Goal: Use online tool/utility: Use online tool/utility

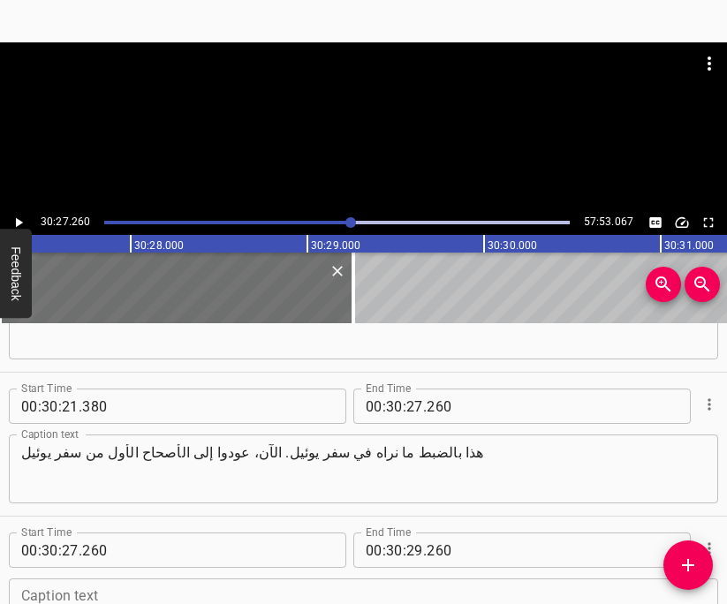
scroll to position [29040, 0]
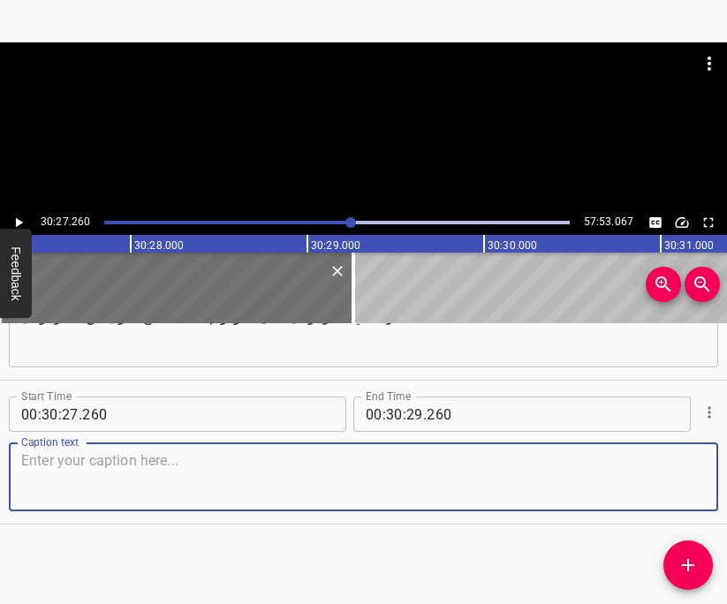
paste textarea "سنكمل السفر وندقق فيما يحدث. الله يتحدث عن زمن مجاعة ستهلك الأرض"
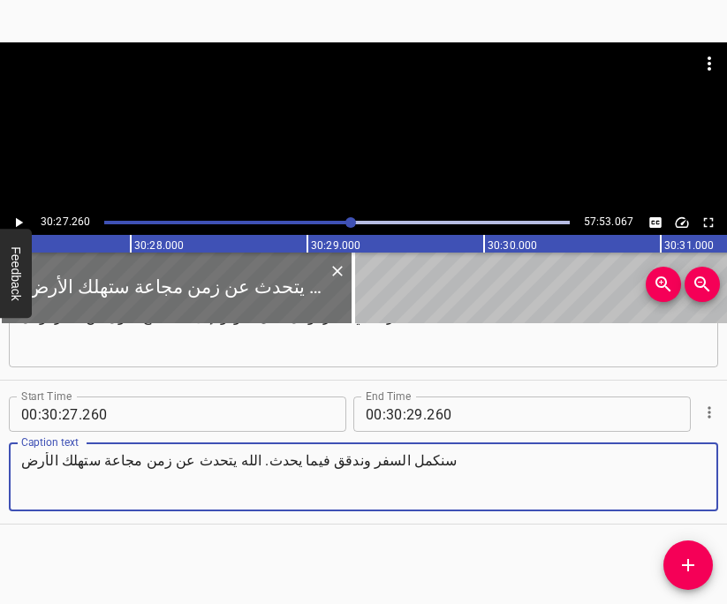
type textarea "سنكمل السفر وندقق فيما يحدث. الله يتحدث عن زمن مجاعة ستهلك الأرض"
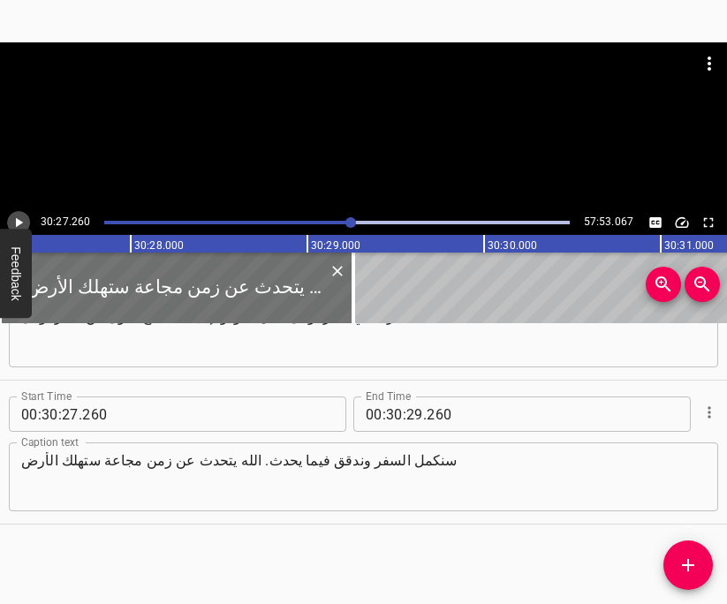
click at [17, 220] on icon "Play/Pause" at bounding box center [19, 223] width 7 height 10
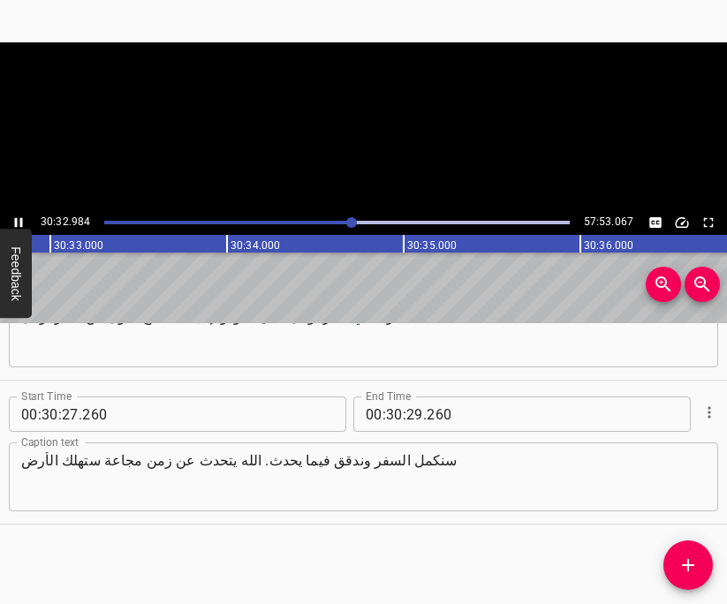
click at [17, 220] on icon "Play/Pause" at bounding box center [19, 223] width 8 height 10
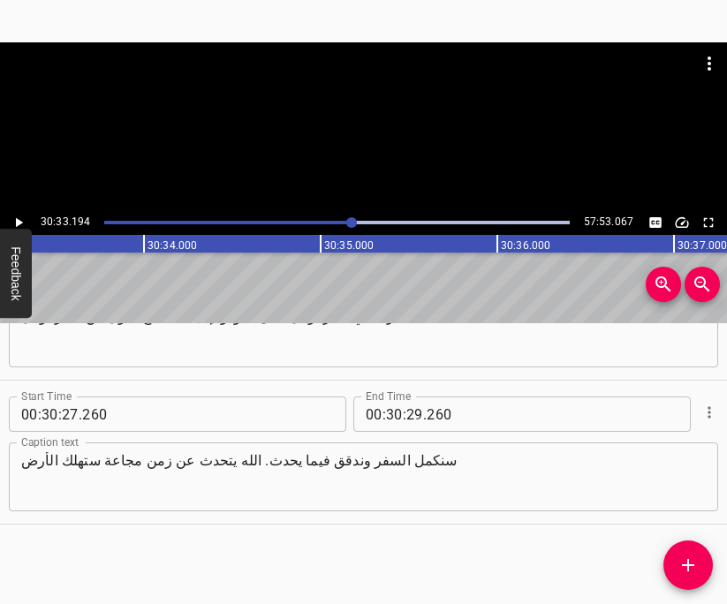
scroll to position [0, 323964]
click at [414, 414] on input "number" at bounding box center [414, 414] width 17 height 35
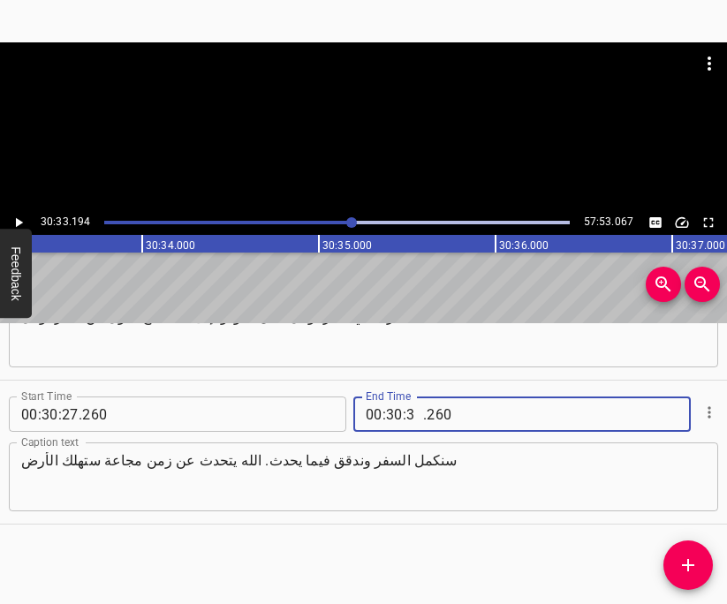
type input "33"
type input "194"
click at [681, 553] on button "Add Cue" at bounding box center [688, 565] width 49 height 49
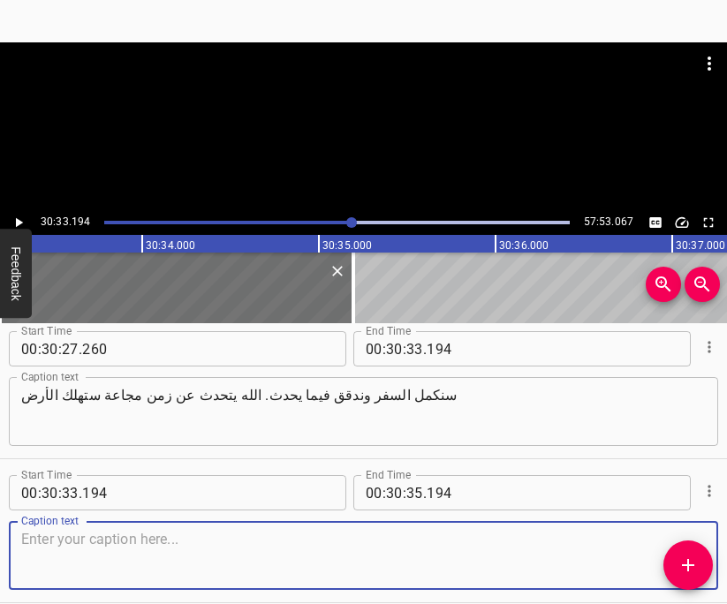
scroll to position [29184, 0]
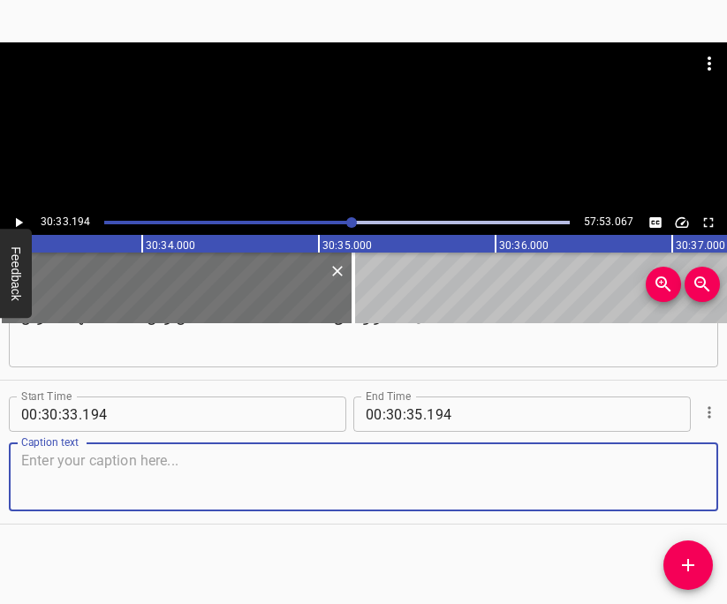
paste textarea "في الآيتين الخامسة والسادسة يواصل قوله: "اِصْحُوا أَيُّهَا ٱلسَّكَارَى"
type textarea "في الآيتين الخامسة والسادسة يواصل قوله: "اِصْحُوا أَيُّهَا ٱلسَّكَارَى"
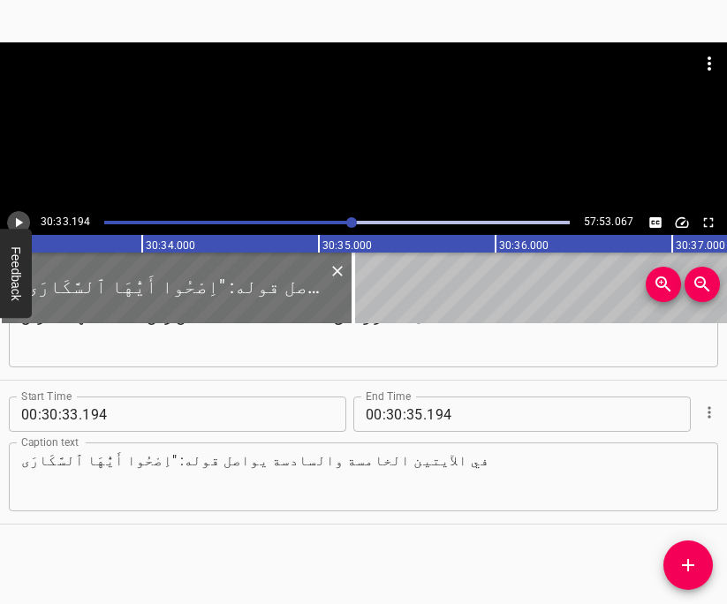
click at [19, 223] on icon "Play/Pause" at bounding box center [19, 223] width 7 height 10
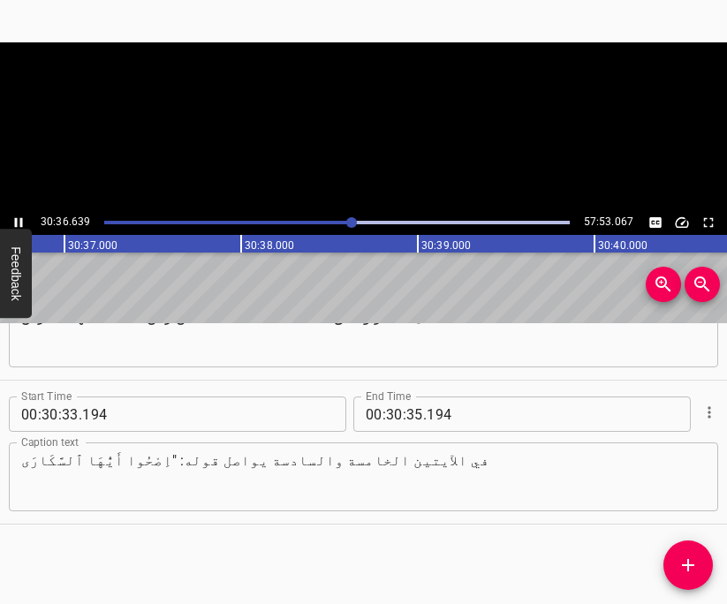
click at [19, 223] on icon "Play/Pause" at bounding box center [19, 223] width 8 height 10
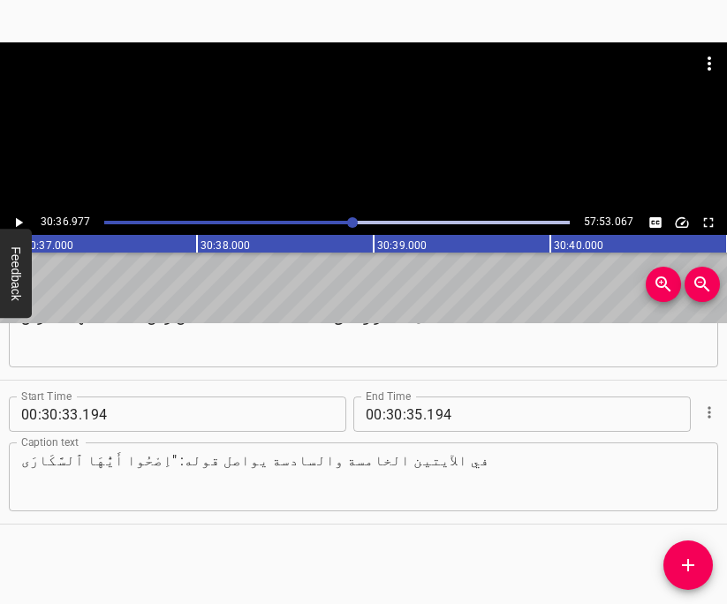
scroll to position [0, 324632]
click at [415, 409] on input "number" at bounding box center [414, 414] width 17 height 35
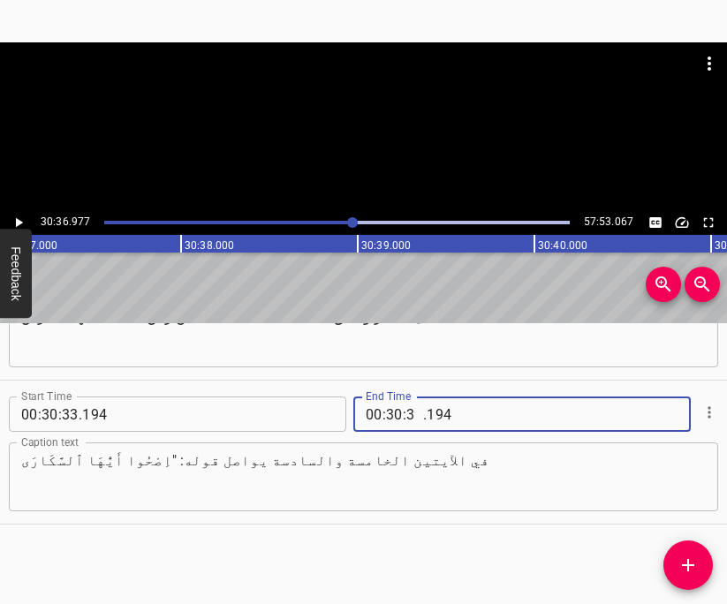
type input "36"
type input "977"
click at [686, 563] on icon "Add Cue" at bounding box center [688, 565] width 21 height 21
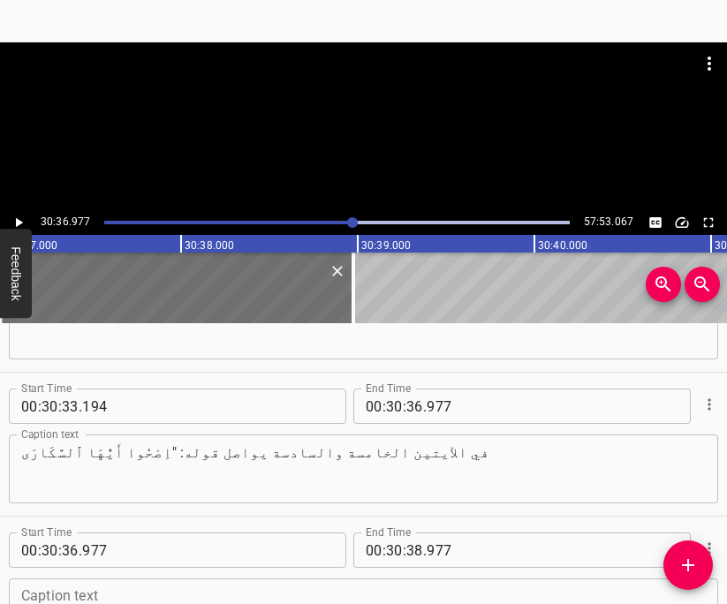
scroll to position [29328, 0]
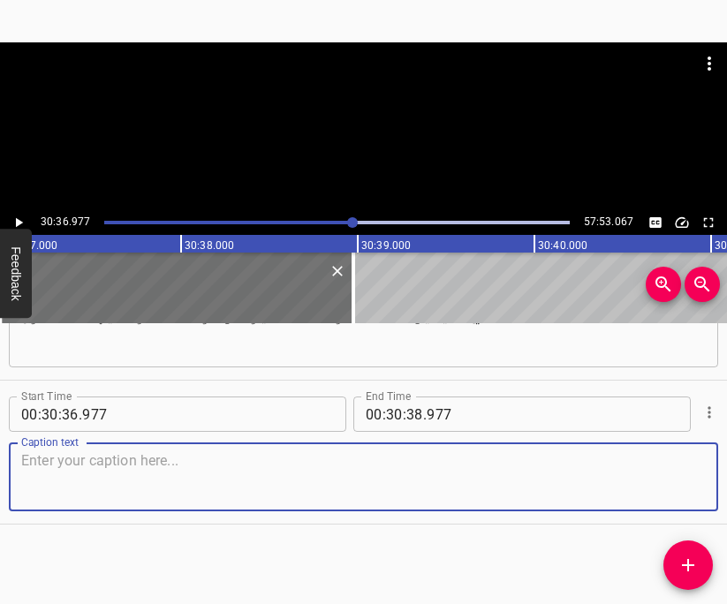
paste textarea "[DEMOGRAPHIC_DATA]"
type textarea "[DEMOGRAPHIC_DATA]"
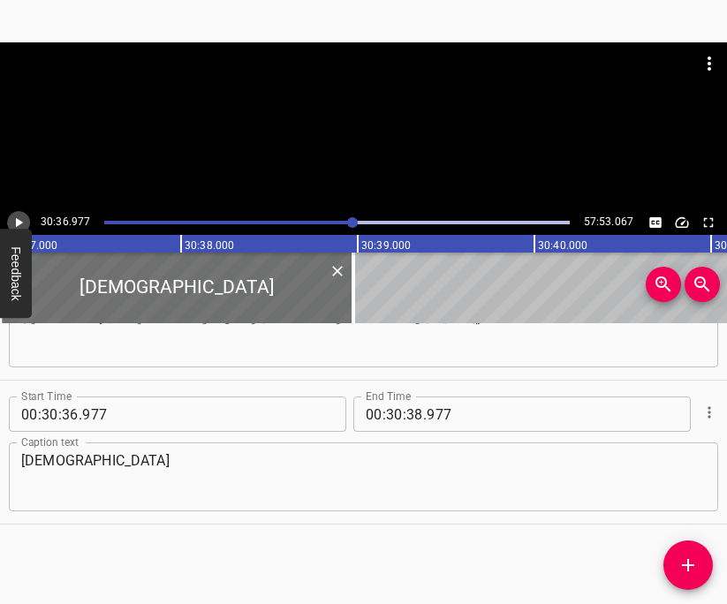
click at [23, 223] on icon "Play/Pause" at bounding box center [19, 223] width 16 height 16
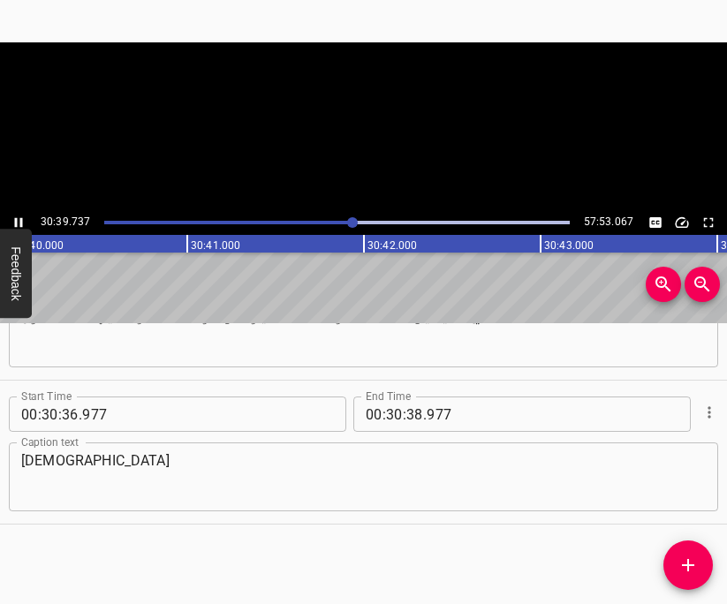
click at [23, 223] on icon "Play/Pause" at bounding box center [19, 223] width 16 height 16
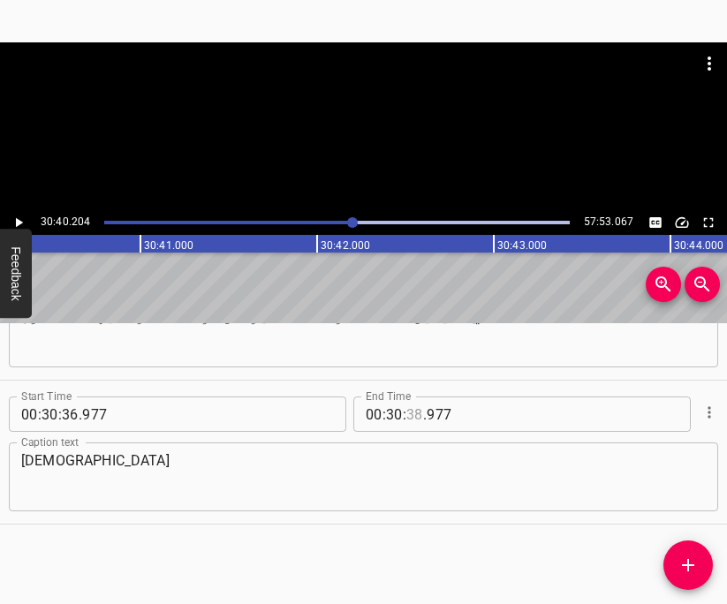
click at [414, 418] on input "number" at bounding box center [414, 414] width 17 height 35
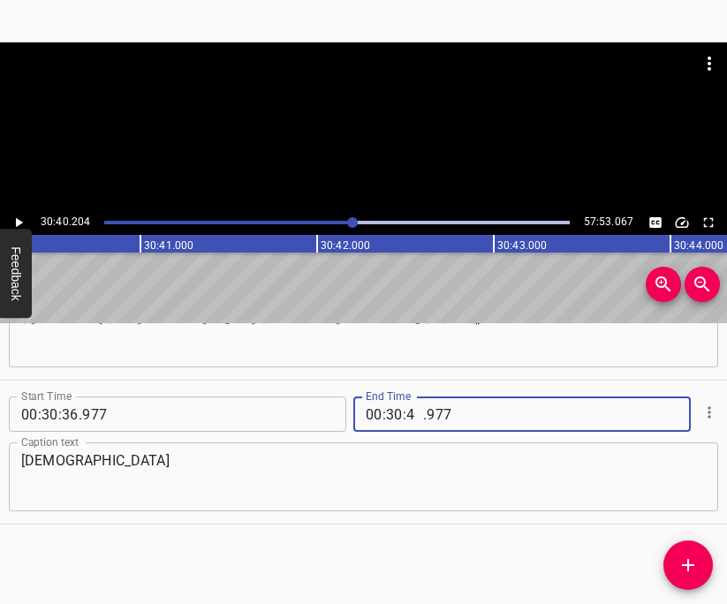
type input "40"
type input "204"
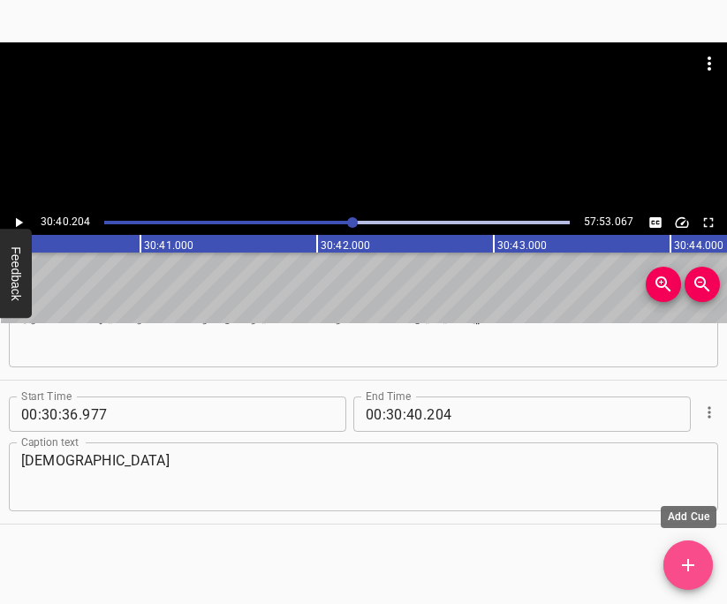
click at [674, 562] on span "Add Cue" at bounding box center [688, 565] width 49 height 21
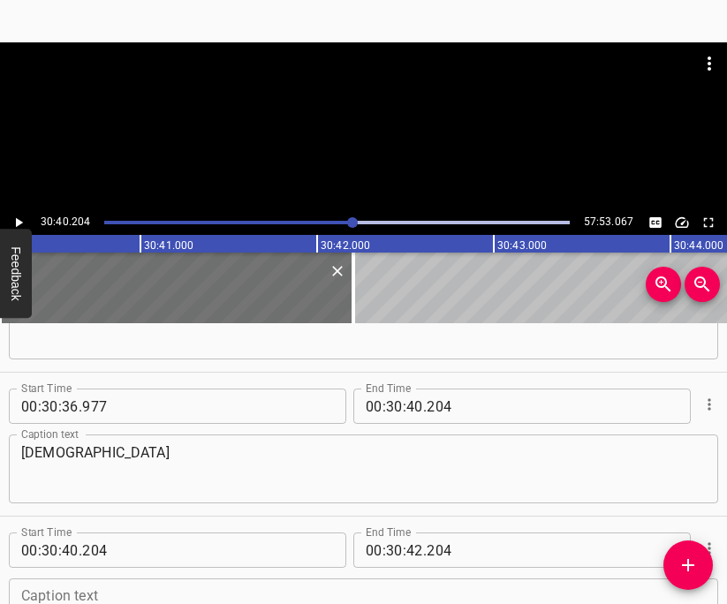
scroll to position [29472, 0]
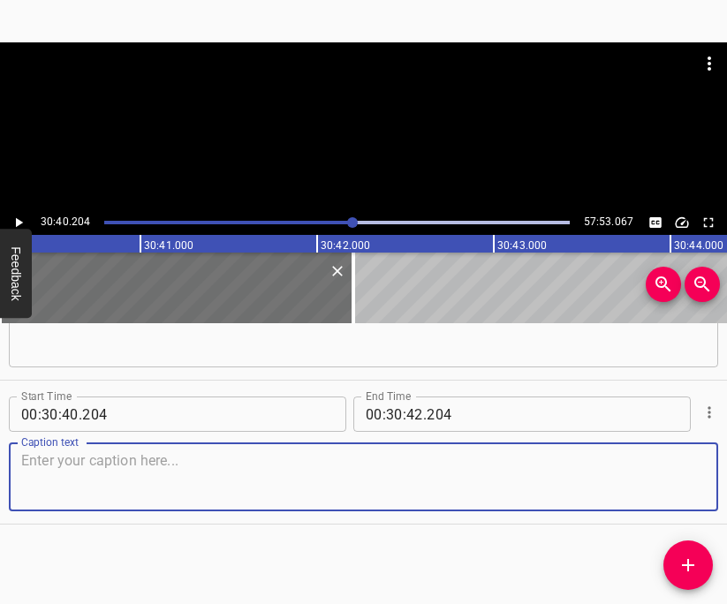
paste textarea "أجد أنه من المثير أن [PERSON_NAME] يحذر من هذا [DEMOGRAPHIC_DATA] في سفر الرؤيا…"
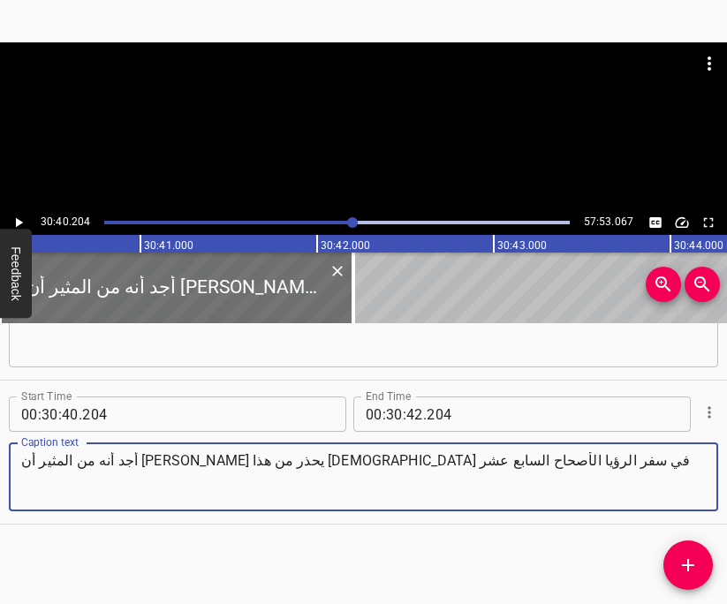
type textarea "أجد أنه من المثير أن [PERSON_NAME] يحذر من هذا [DEMOGRAPHIC_DATA] في سفر الرؤيا…"
click at [19, 219] on icon "Play/Pause" at bounding box center [19, 223] width 16 height 16
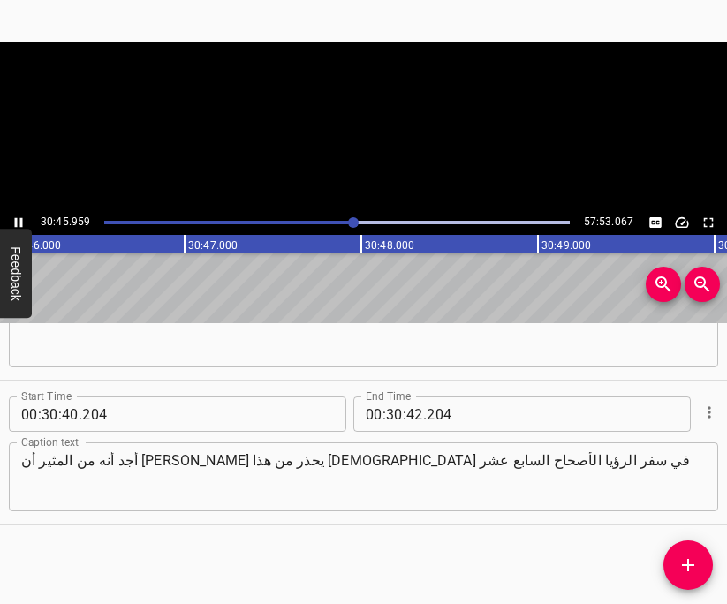
click at [19, 219] on icon "Play/Pause" at bounding box center [19, 223] width 16 height 16
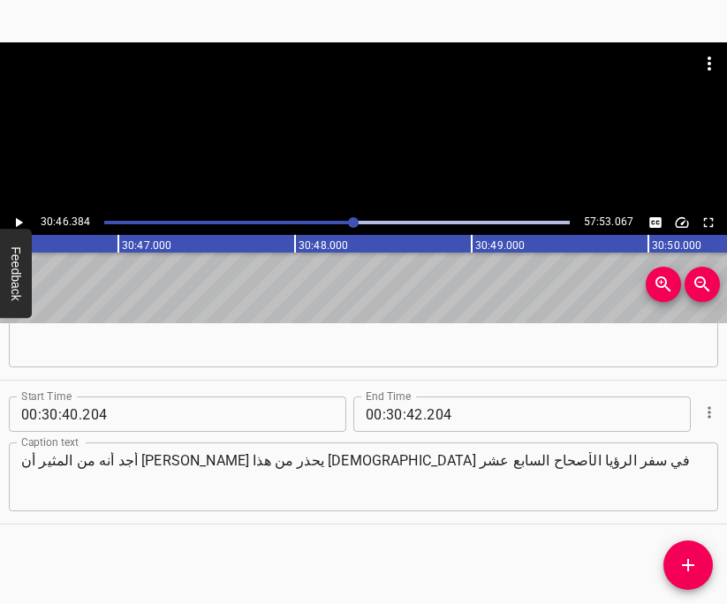
scroll to position [0, 326295]
click at [414, 417] on input "number" at bounding box center [414, 414] width 17 height 35
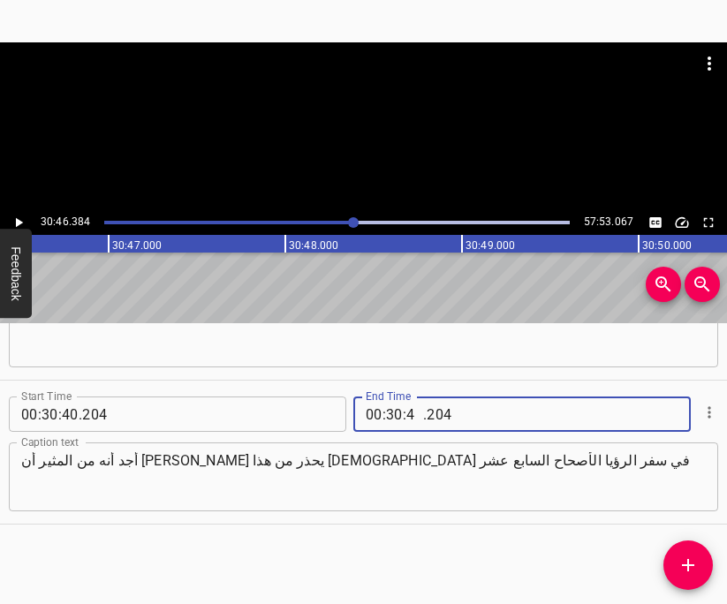
type input "46"
type input "384"
click at [682, 567] on icon "Add Cue" at bounding box center [688, 565] width 21 height 21
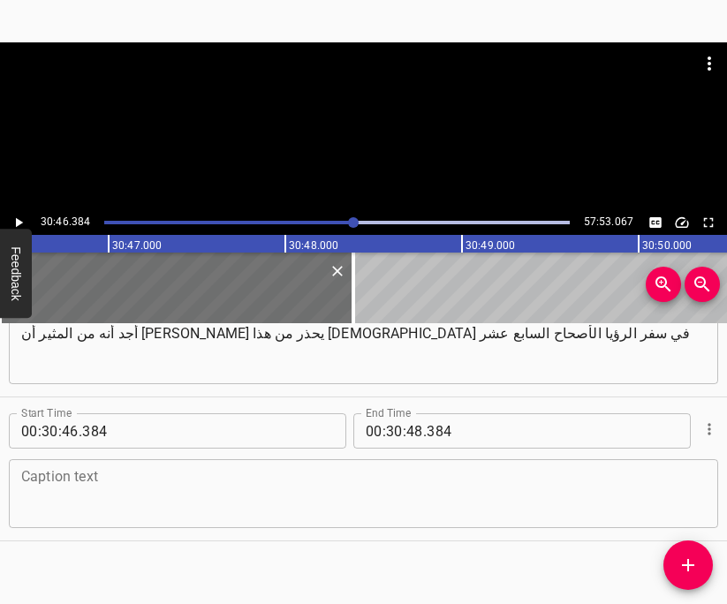
scroll to position [29616, 0]
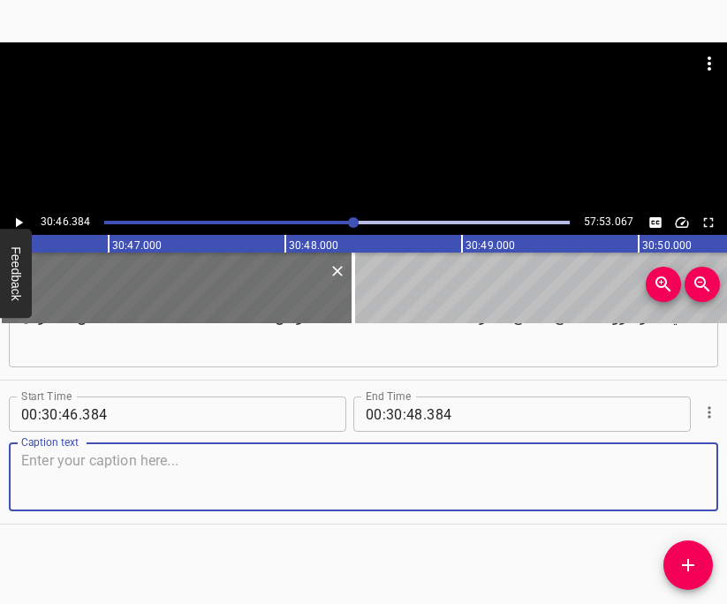
paste textarea "امن لتي تحمل في يدها كأس خمر وعهر زناها محاولة إشراب العالم كله من هذا الخمر لت…"
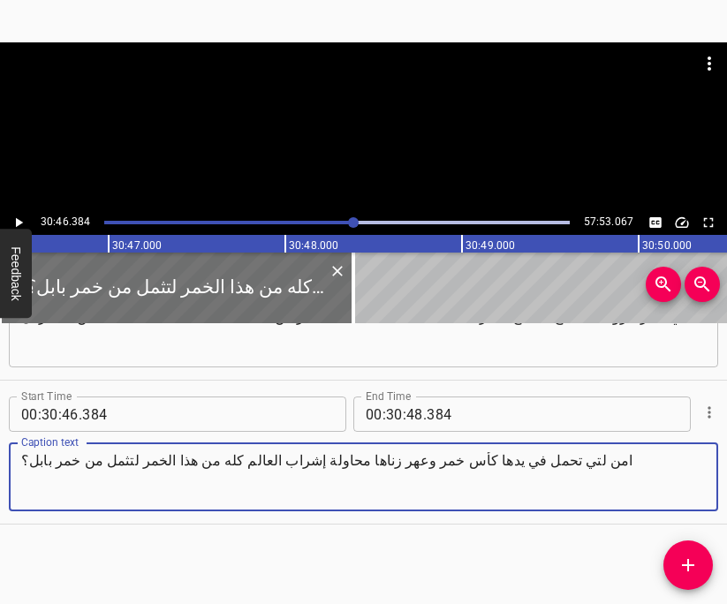
type textarea "امن لتي تحمل في يدها كأس خمر وعهر زناها محاولة إشراب العالم كله من هذا الخمر لت…"
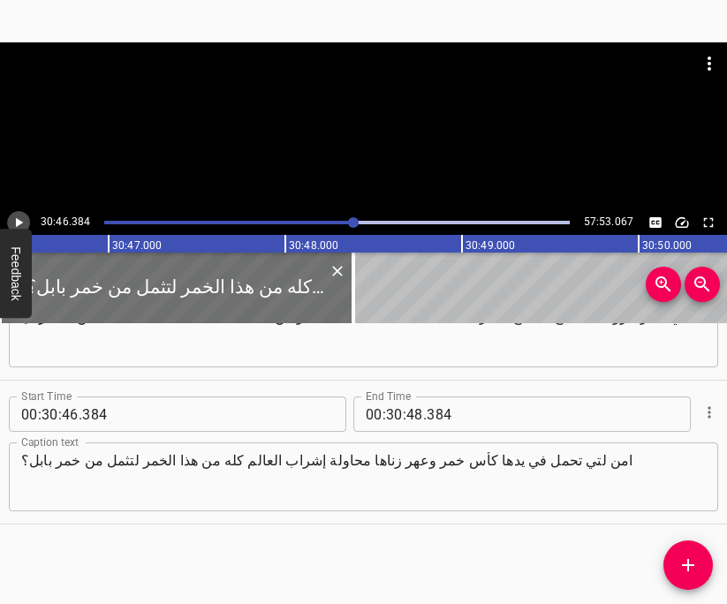
click at [16, 219] on icon "Play/Pause" at bounding box center [19, 223] width 7 height 10
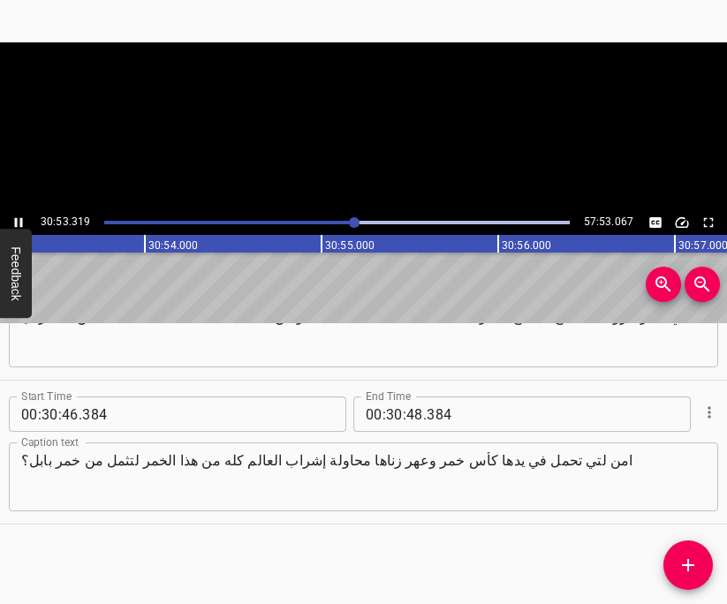
click at [16, 219] on icon "Play/Pause" at bounding box center [19, 223] width 8 height 10
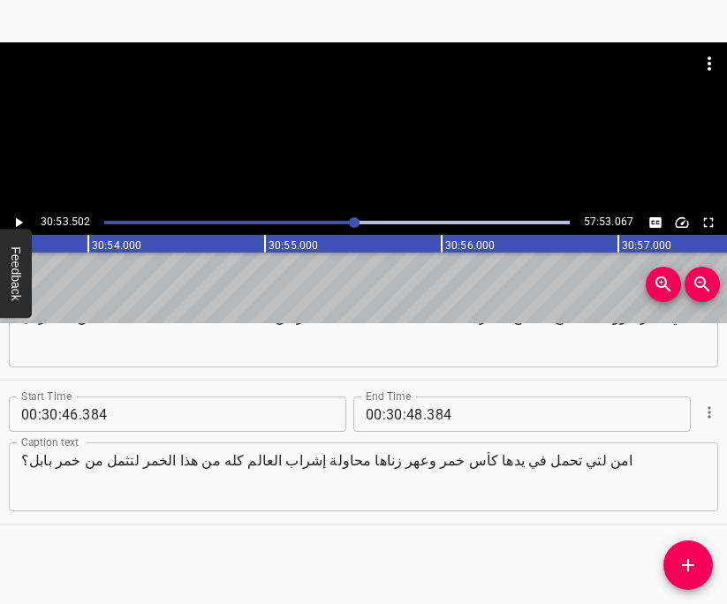
click at [16, 219] on icon "Play/Pause" at bounding box center [19, 223] width 7 height 10
click at [16, 219] on icon "Play/Pause" at bounding box center [19, 223] width 8 height 10
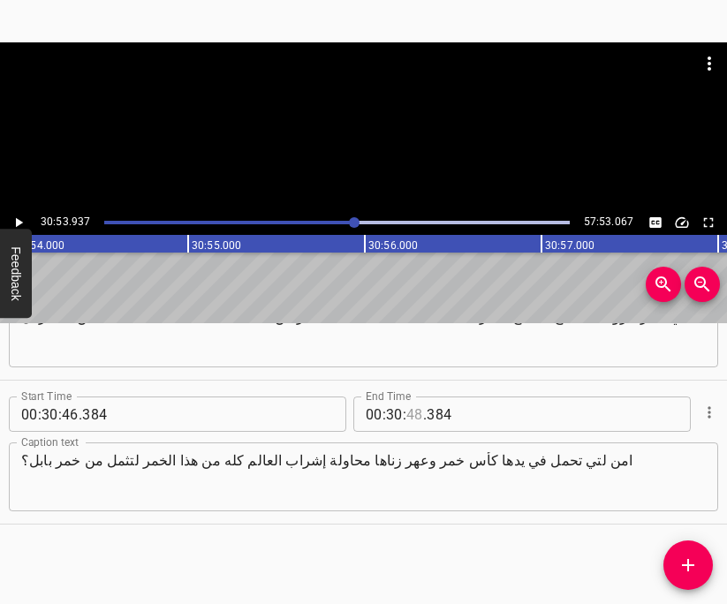
click at [415, 417] on input "number" at bounding box center [414, 414] width 17 height 35
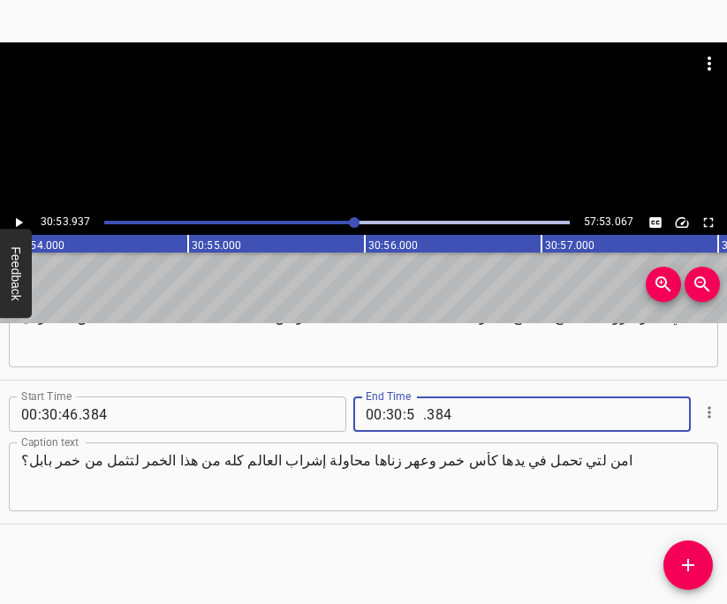
type input "53"
type input "937"
click at [692, 567] on icon "Add Cue" at bounding box center [688, 565] width 21 height 21
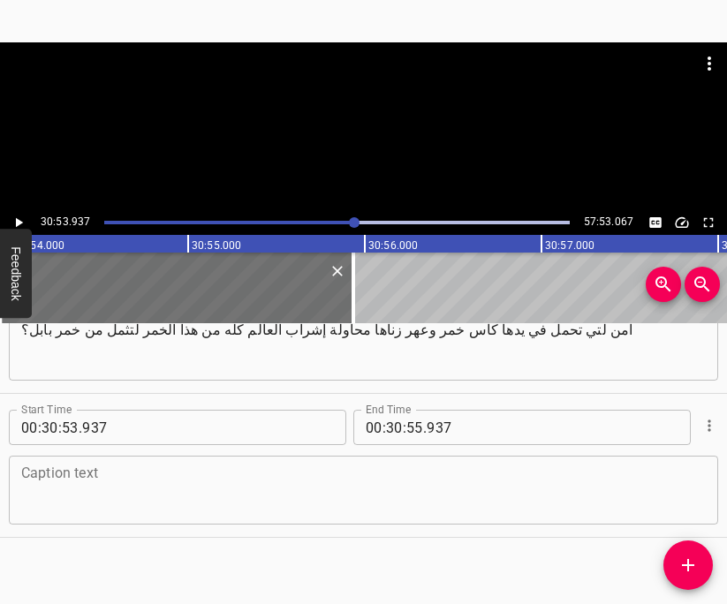
scroll to position [29760, 0]
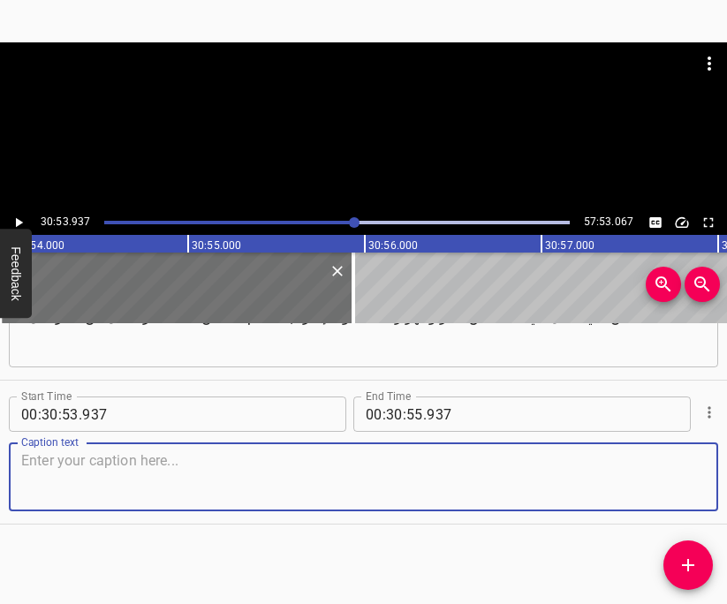
paste textarea "ارحمنا يا [DEMOGRAPHIC_DATA]! يقول الكتاب المقدس في الرسالة إلى رومية الأصحاح ا…"
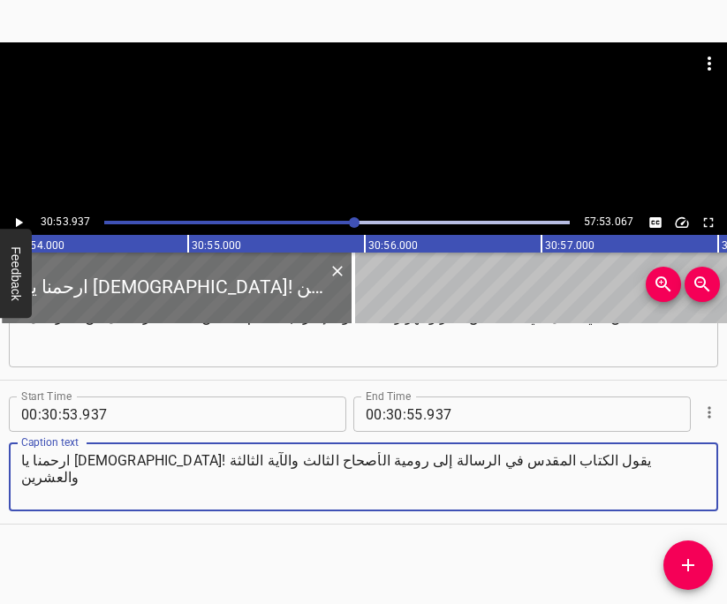
type textarea "ارحمنا يا [DEMOGRAPHIC_DATA]! يقول الكتاب المقدس في الرسالة إلى رومية الأصحاح ا…"
click at [22, 225] on icon "Play/Pause" at bounding box center [19, 223] width 16 height 16
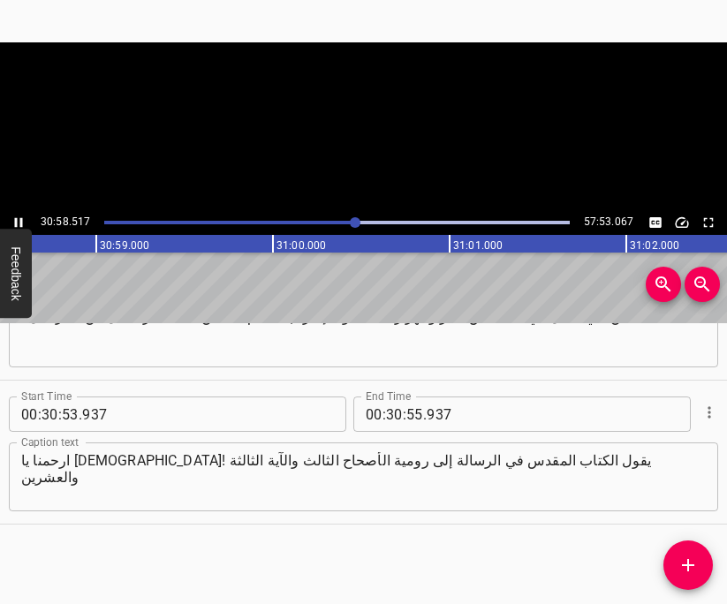
click at [22, 225] on icon "Play/Pause" at bounding box center [19, 223] width 16 height 16
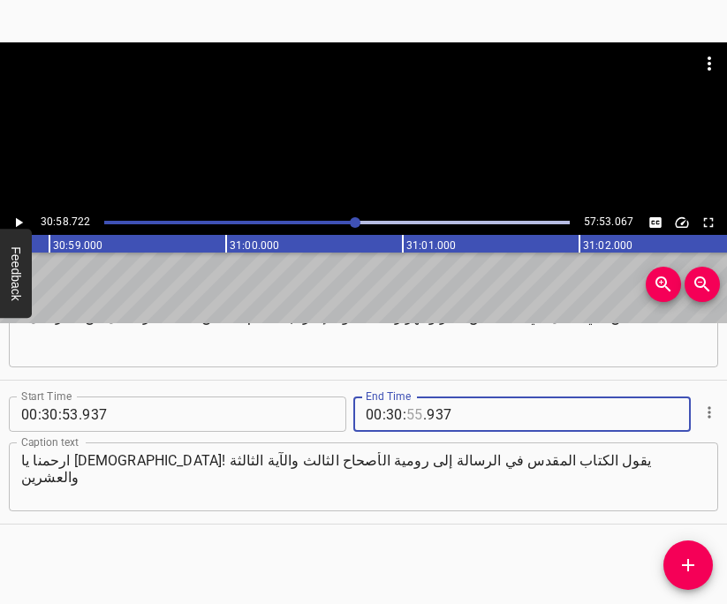
click at [414, 417] on input "number" at bounding box center [414, 414] width 17 height 35
type input "4"
type input "55"
type input "30"
type input "58"
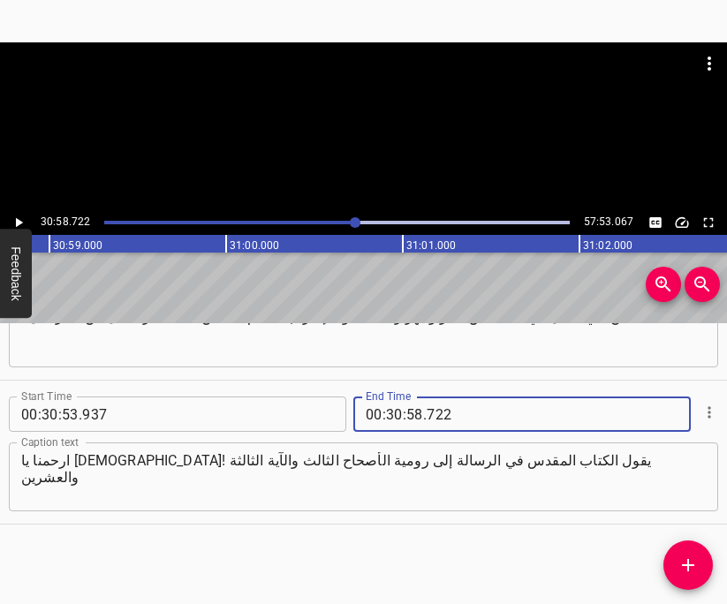
type input "722"
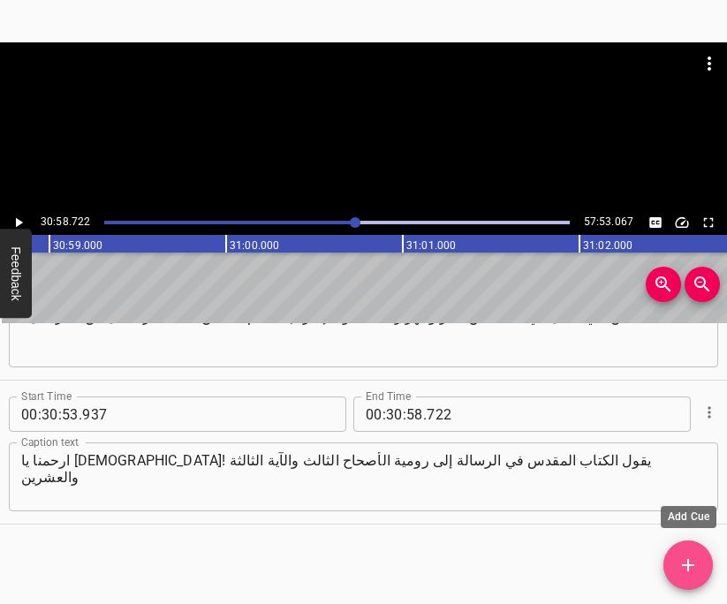
click at [679, 573] on icon "Add Cue" at bounding box center [688, 565] width 21 height 21
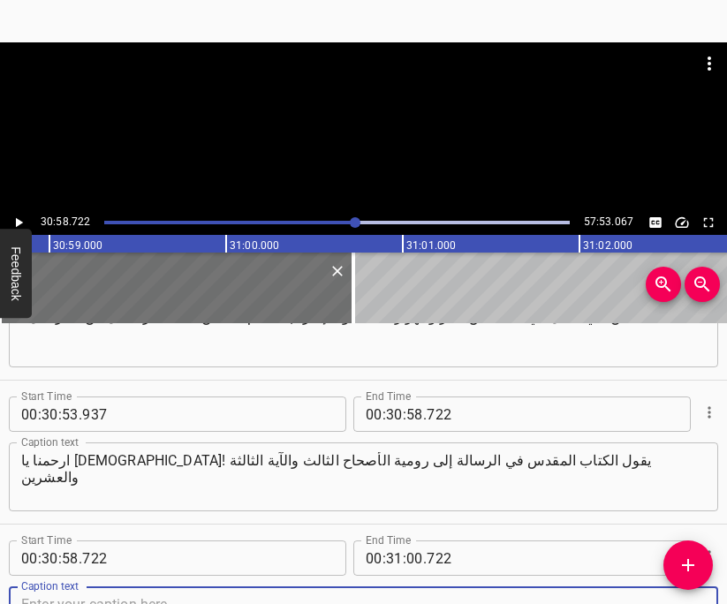
scroll to position [29768, 0]
